Goal: Information Seeking & Learning: Learn about a topic

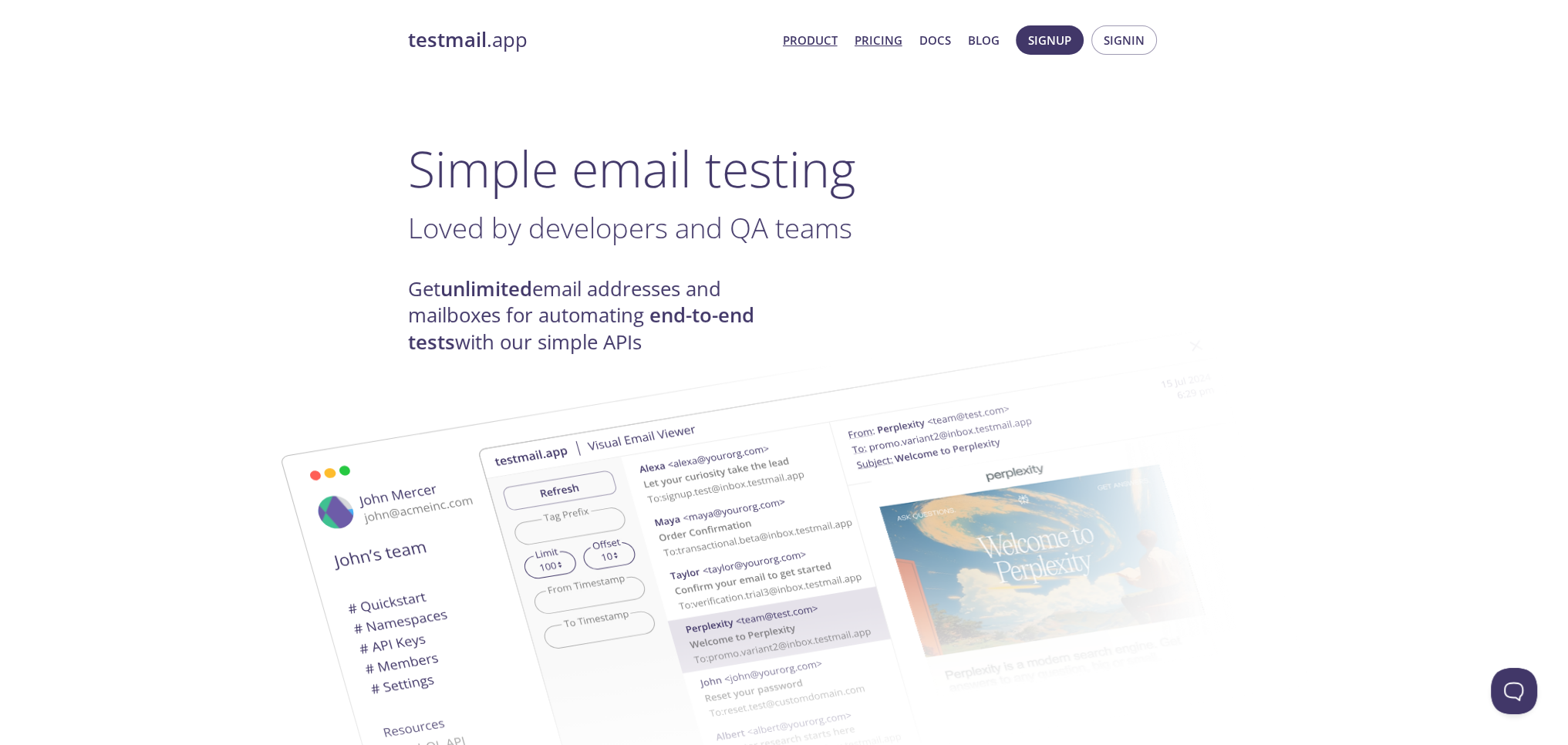
click at [882, 50] on link "Pricing" at bounding box center [878, 40] width 48 height 20
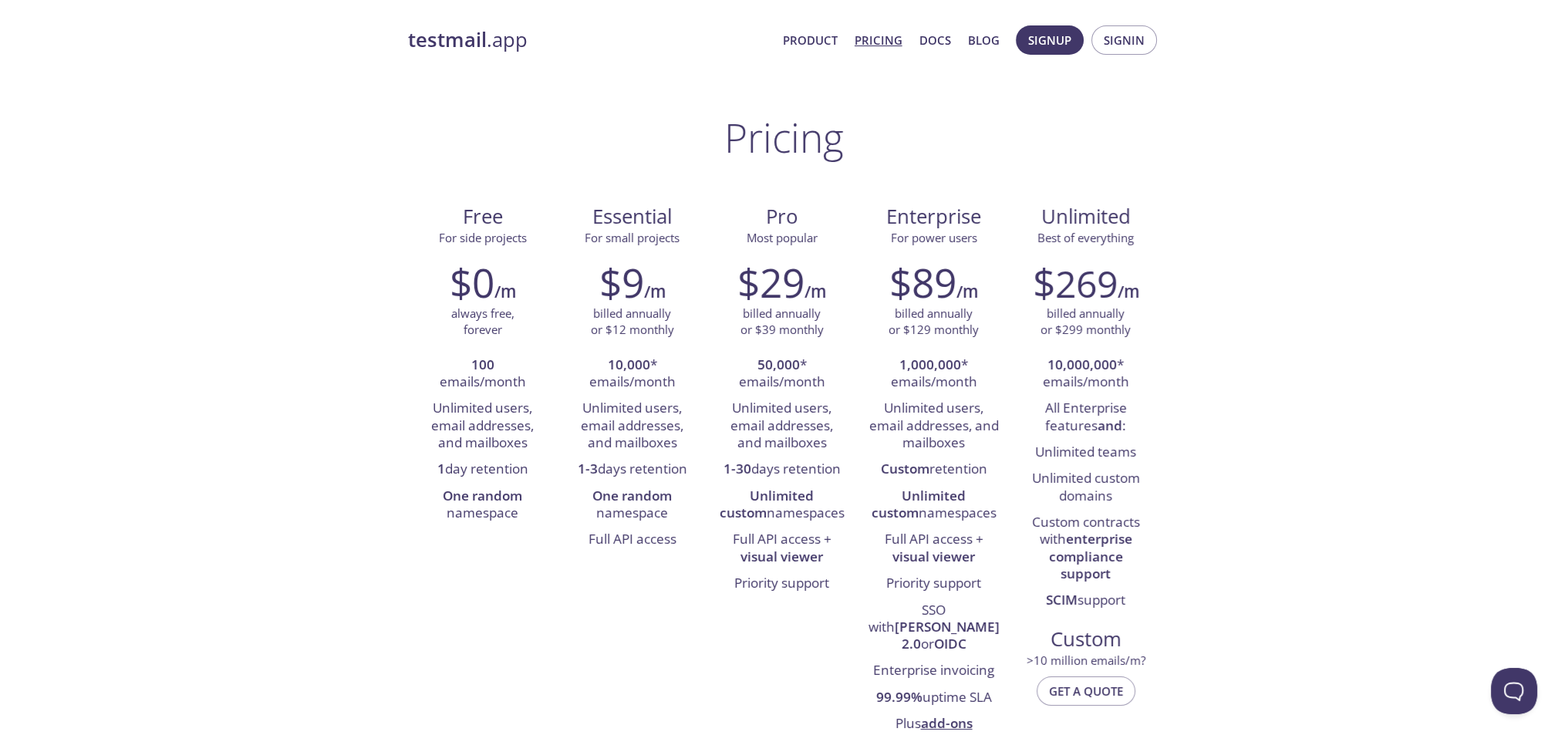
click at [447, 45] on strong "testmail" at bounding box center [447, 39] width 79 height 27
